Goal: Transaction & Acquisition: Purchase product/service

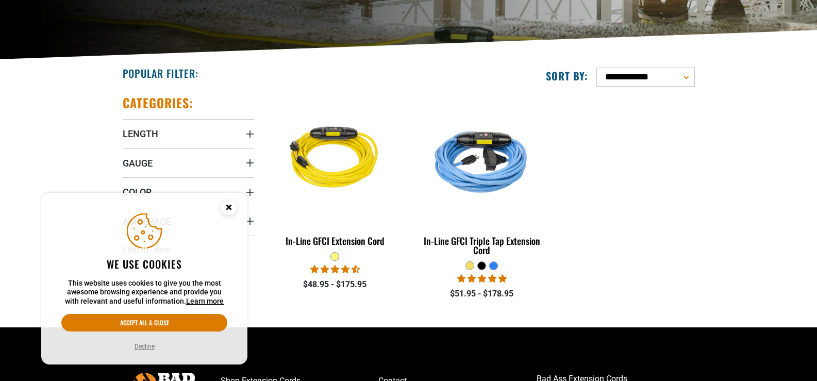
scroll to position [206, 0]
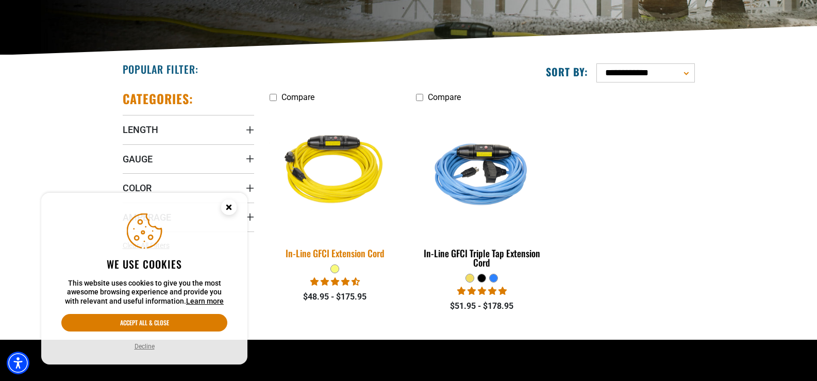
click at [344, 164] on img at bounding box center [335, 172] width 144 height 132
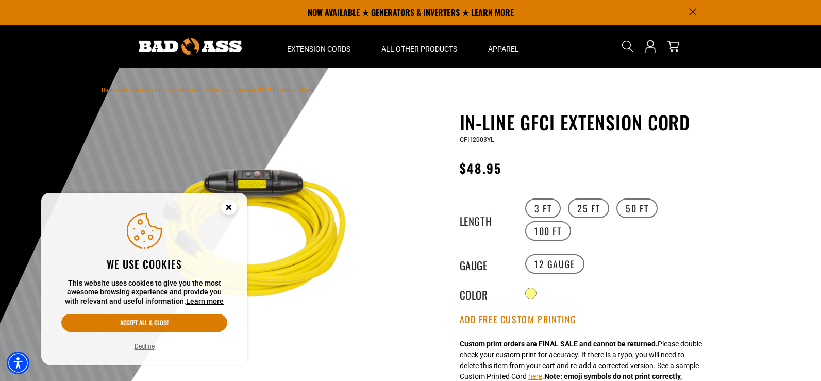
click at [145, 349] on button "Decline" at bounding box center [144, 346] width 26 height 10
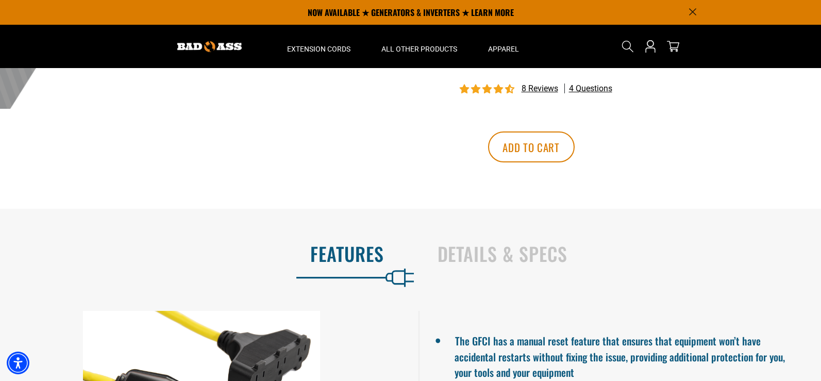
scroll to position [464, 0]
click at [497, 254] on h2 "Details & Specs" at bounding box center [619, 254] width 362 height 22
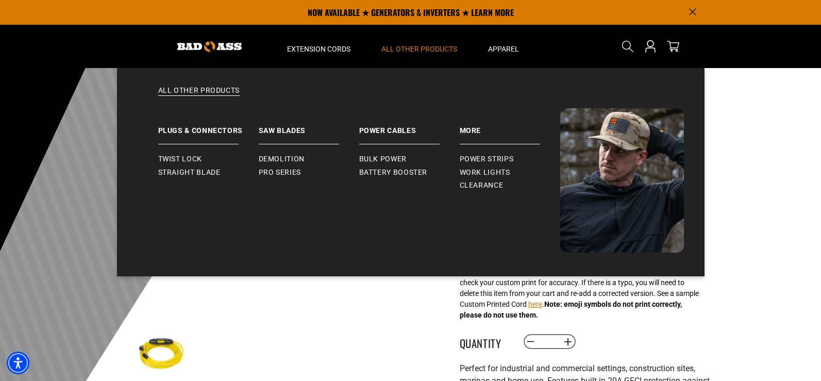
scroll to position [52, 0]
